Goal: Information Seeking & Learning: Learn about a topic

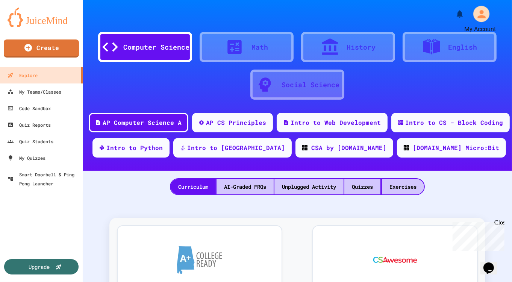
click at [486, 17] on icon "My Account" at bounding box center [481, 14] width 12 height 12
click at [252, 281] on div at bounding box center [256, 282] width 512 height 0
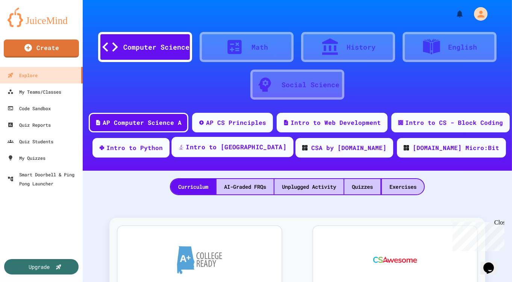
click at [253, 147] on div "Intro to [GEOGRAPHIC_DATA]" at bounding box center [236, 146] width 101 height 9
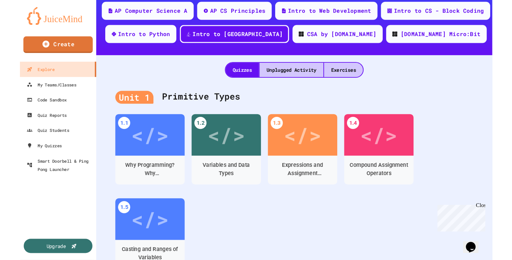
scroll to position [113, 0]
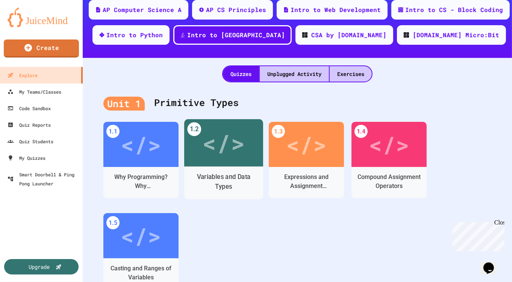
click at [218, 163] on div "</>" at bounding box center [223, 142] width 79 height 47
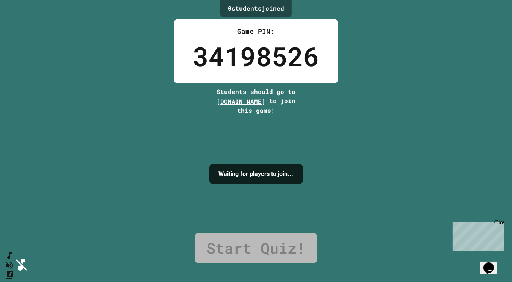
drag, startPoint x: 273, startPoint y: 102, endPoint x: 209, endPoint y: 102, distance: 64.6
click at [216, 102] on span "[DOMAIN_NAME]" at bounding box center [240, 101] width 49 height 8
copy span "[DOMAIN_NAME]"
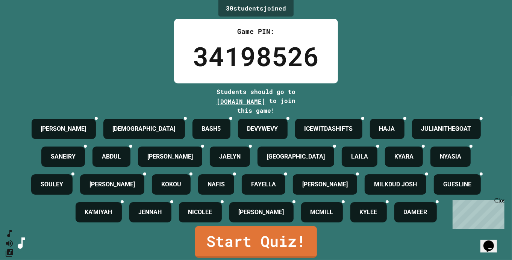
scroll to position [93, 0]
click at [255, 245] on link "Start Quiz!" at bounding box center [255, 241] width 121 height 33
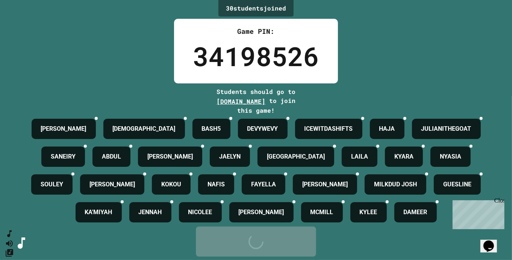
scroll to position [0, 0]
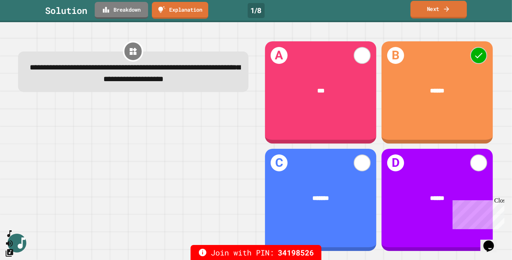
click at [424, 14] on link "Next" at bounding box center [438, 10] width 56 height 18
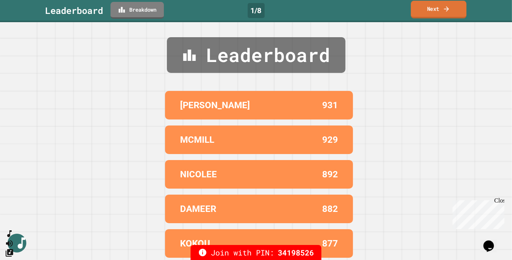
click at [424, 14] on link "Next" at bounding box center [439, 10] width 56 height 18
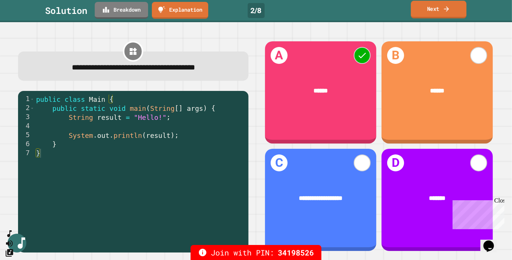
click at [424, 14] on link "Next" at bounding box center [439, 10] width 56 height 18
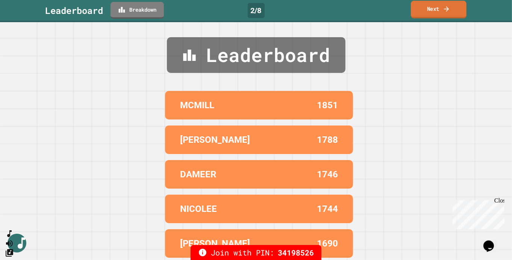
click at [424, 14] on link "Next" at bounding box center [439, 10] width 56 height 18
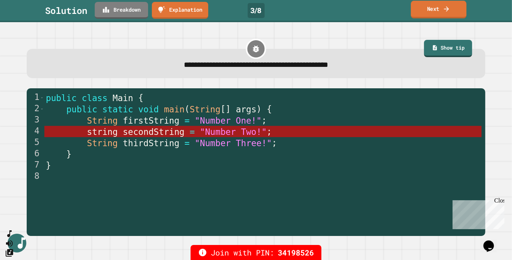
click at [424, 14] on link "Next" at bounding box center [439, 10] width 56 height 18
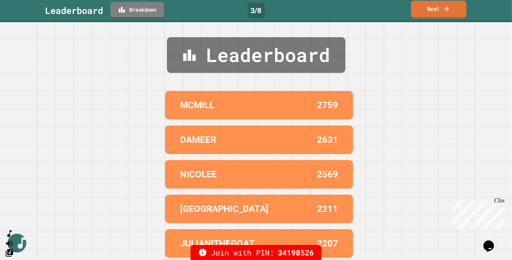
click at [424, 14] on link "Next" at bounding box center [439, 10] width 56 height 18
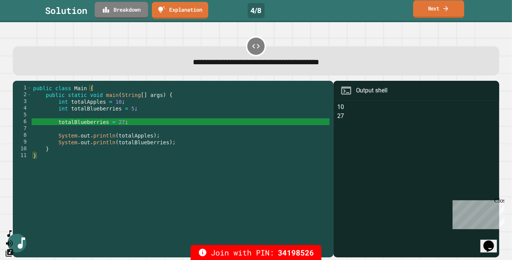
click at [428, 17] on link "Next" at bounding box center [438, 9] width 51 height 18
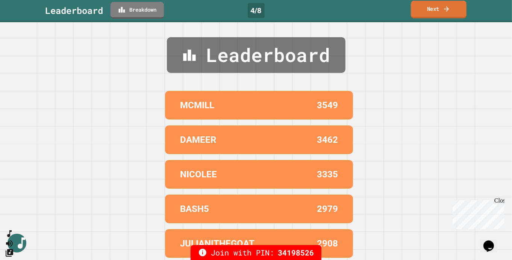
click at [418, 17] on link "Next" at bounding box center [439, 10] width 56 height 18
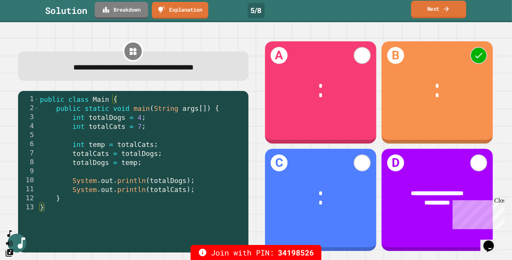
click at [438, 14] on link "Next" at bounding box center [438, 10] width 55 height 18
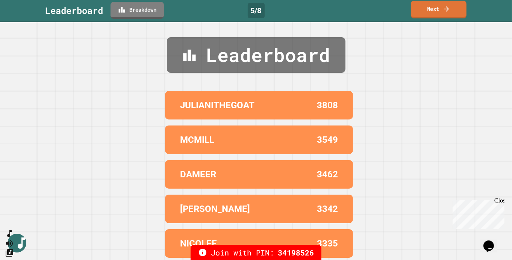
click at [438, 14] on link "Next" at bounding box center [439, 10] width 56 height 18
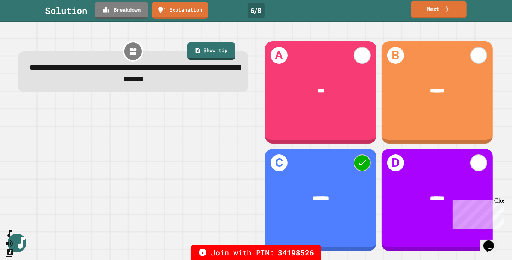
click at [438, 14] on link "Next" at bounding box center [439, 10] width 56 height 18
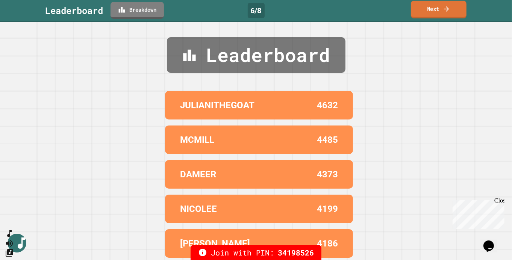
click at [438, 14] on link "Next" at bounding box center [439, 10] width 56 height 18
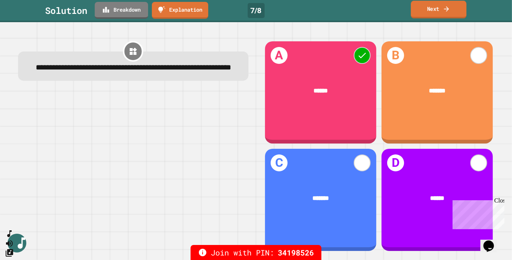
click at [438, 14] on link "Next" at bounding box center [439, 10] width 56 height 18
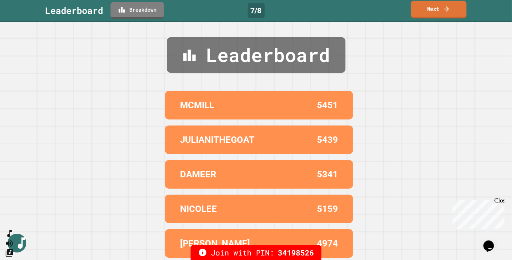
click at [438, 14] on link "Next" at bounding box center [439, 10] width 56 height 18
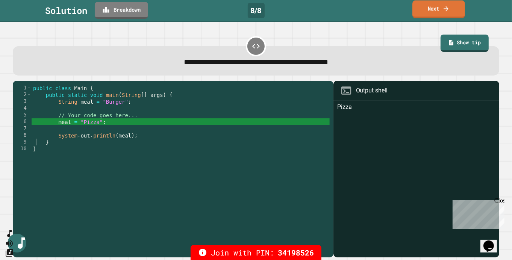
click at [442, 14] on link "Next" at bounding box center [438, 9] width 53 height 18
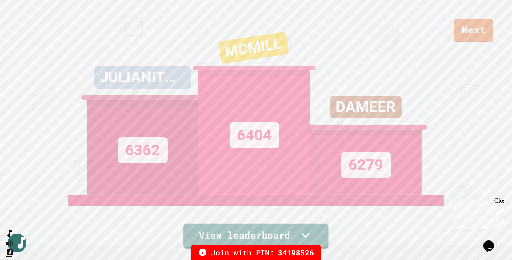
click at [276, 232] on link "View leaderboard" at bounding box center [255, 235] width 145 height 25
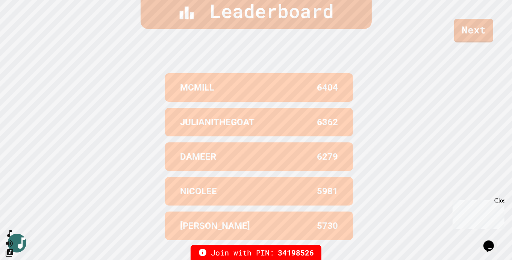
scroll to position [310, 0]
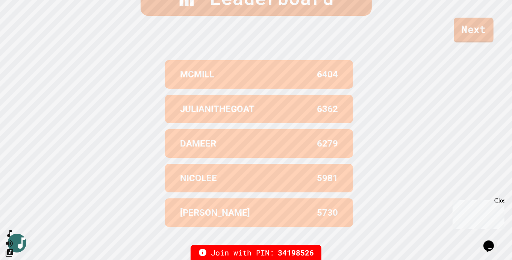
click at [462, 30] on link "Next" at bounding box center [473, 30] width 40 height 25
